Goal: Find specific page/section: Find specific page/section

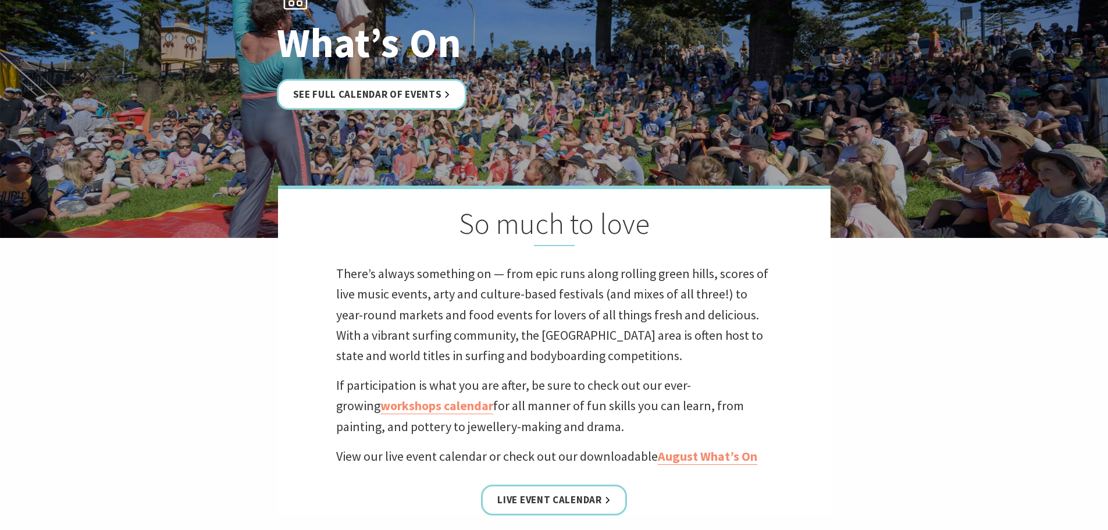
scroll to position [174, 0]
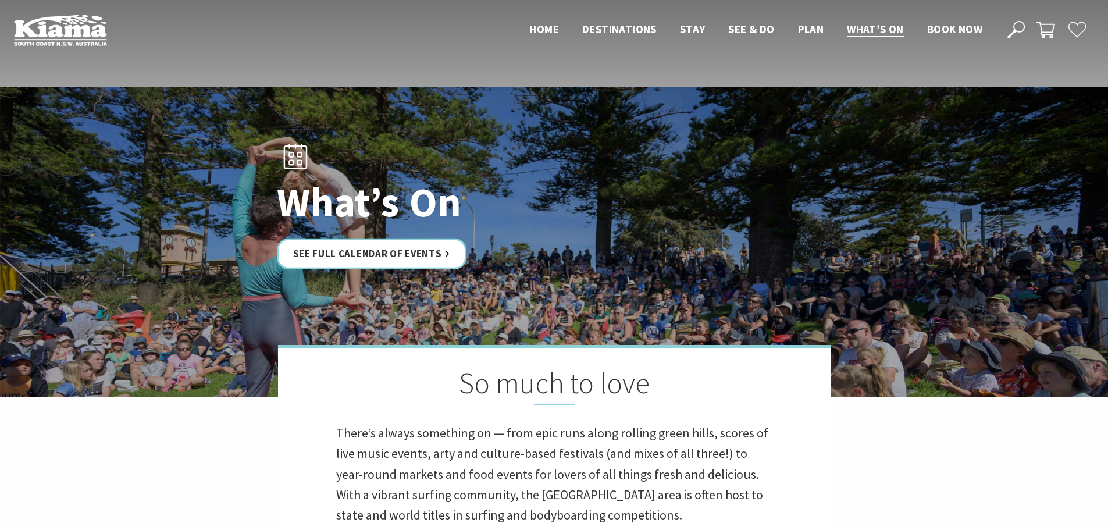
scroll to position [174, 0]
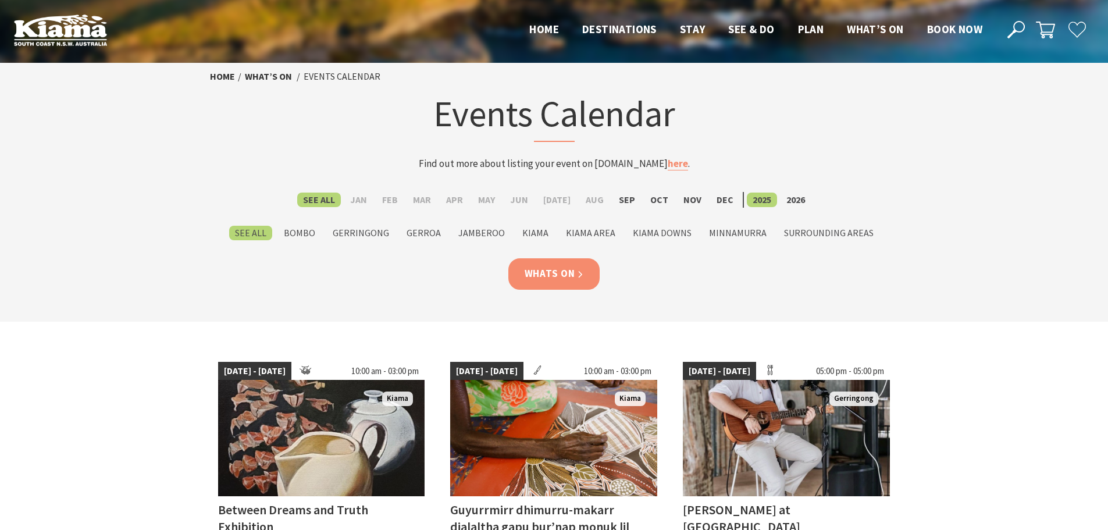
click at [542, 280] on link "Whats On" at bounding box center [554, 273] width 92 height 31
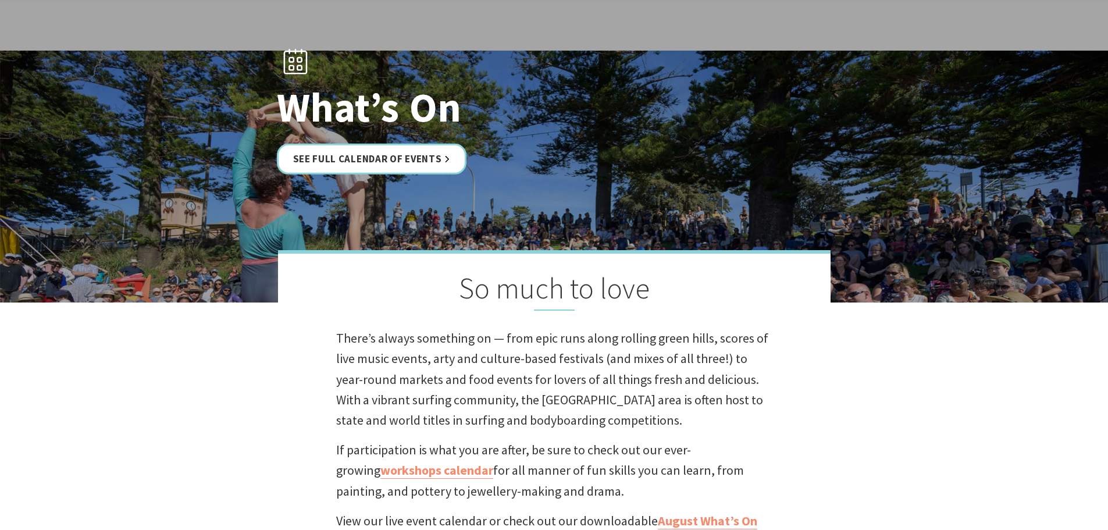
scroll to position [291, 0]
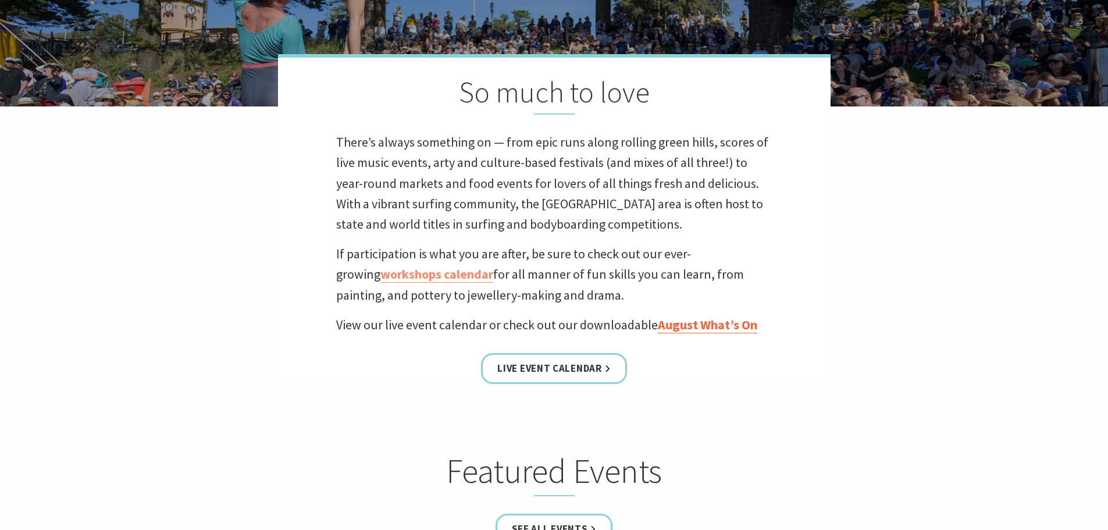
click at [719, 319] on link "August What’s On" at bounding box center [707, 324] width 99 height 17
